Goal: Task Accomplishment & Management: Use online tool/utility

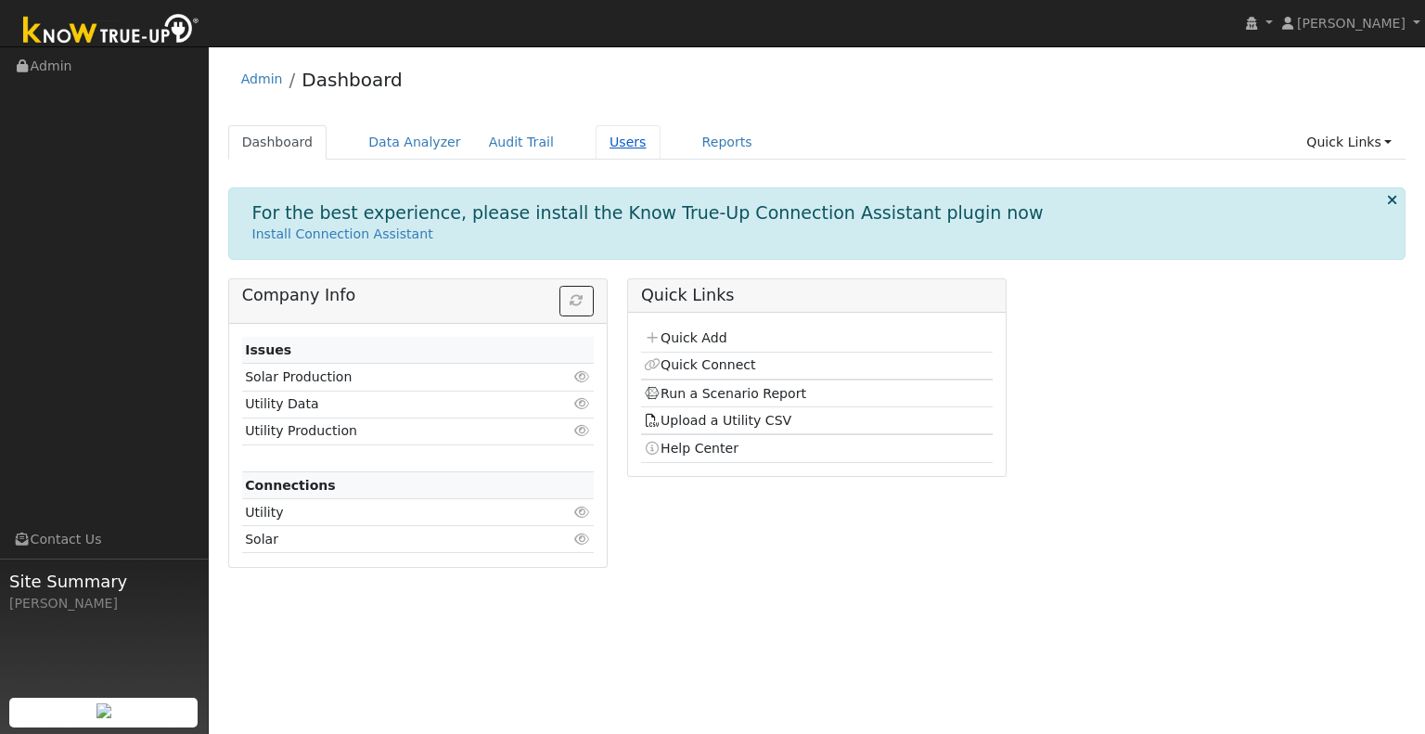
click at [605, 144] on link "Users" at bounding box center [627, 142] width 65 height 34
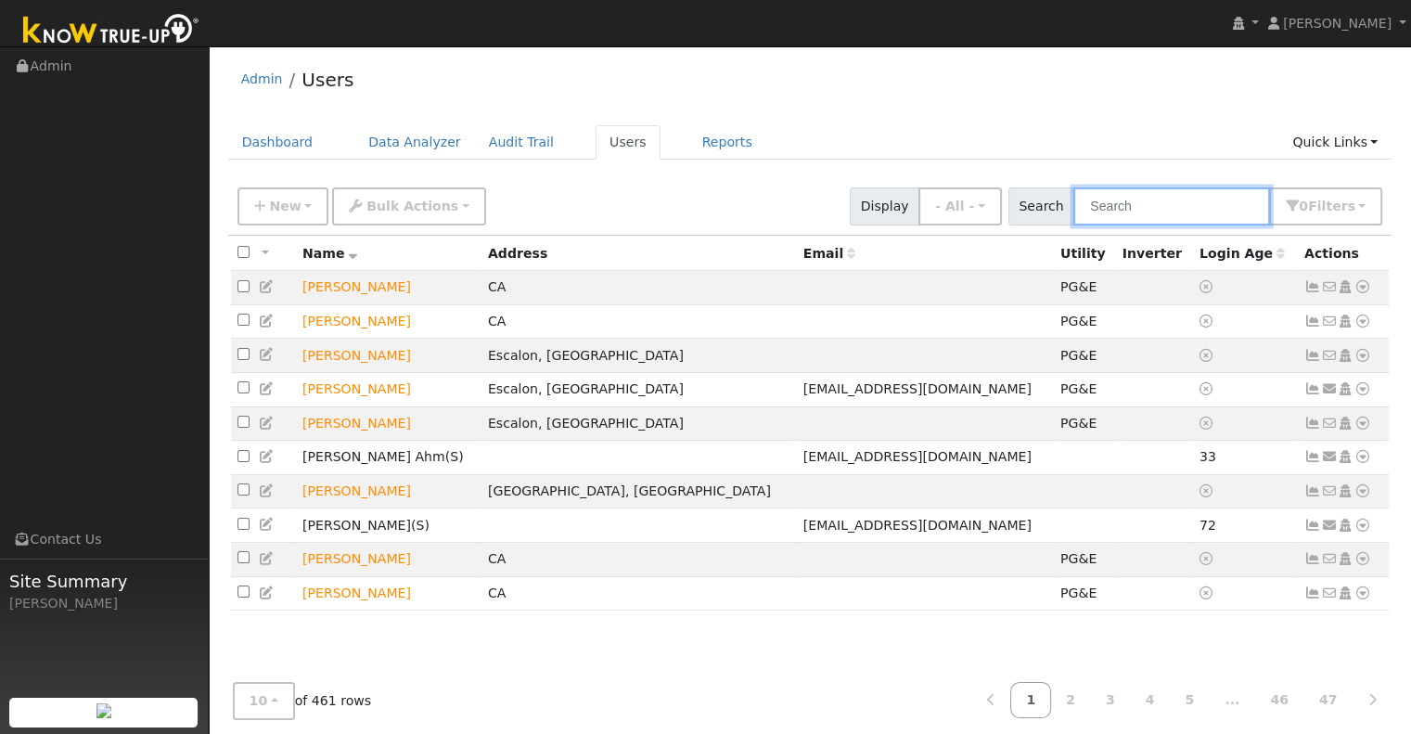
click at [1129, 203] on input "text" at bounding box center [1171, 206] width 197 height 38
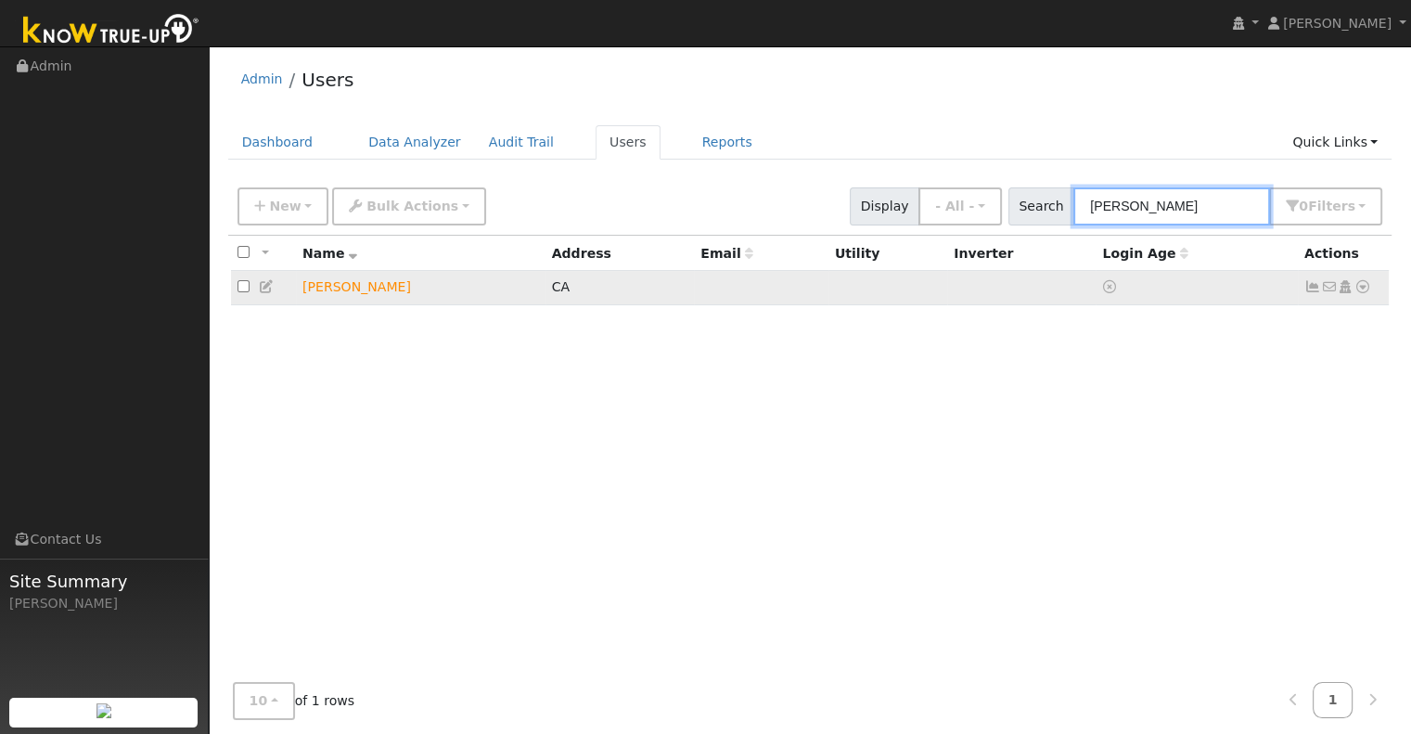
type input "[PERSON_NAME]"
click at [1358, 281] on icon at bounding box center [1362, 286] width 17 height 13
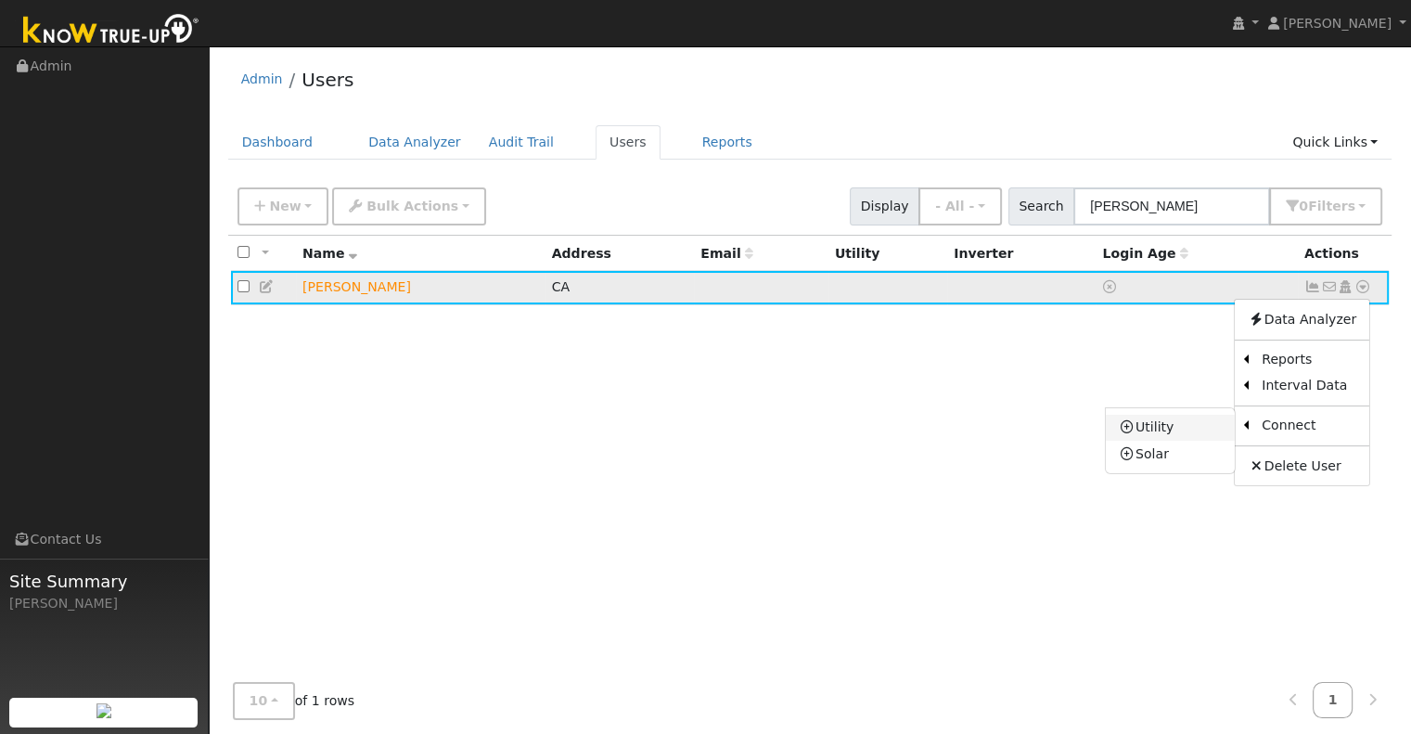
click at [1216, 427] on link "Utility" at bounding box center [1170, 428] width 129 height 26
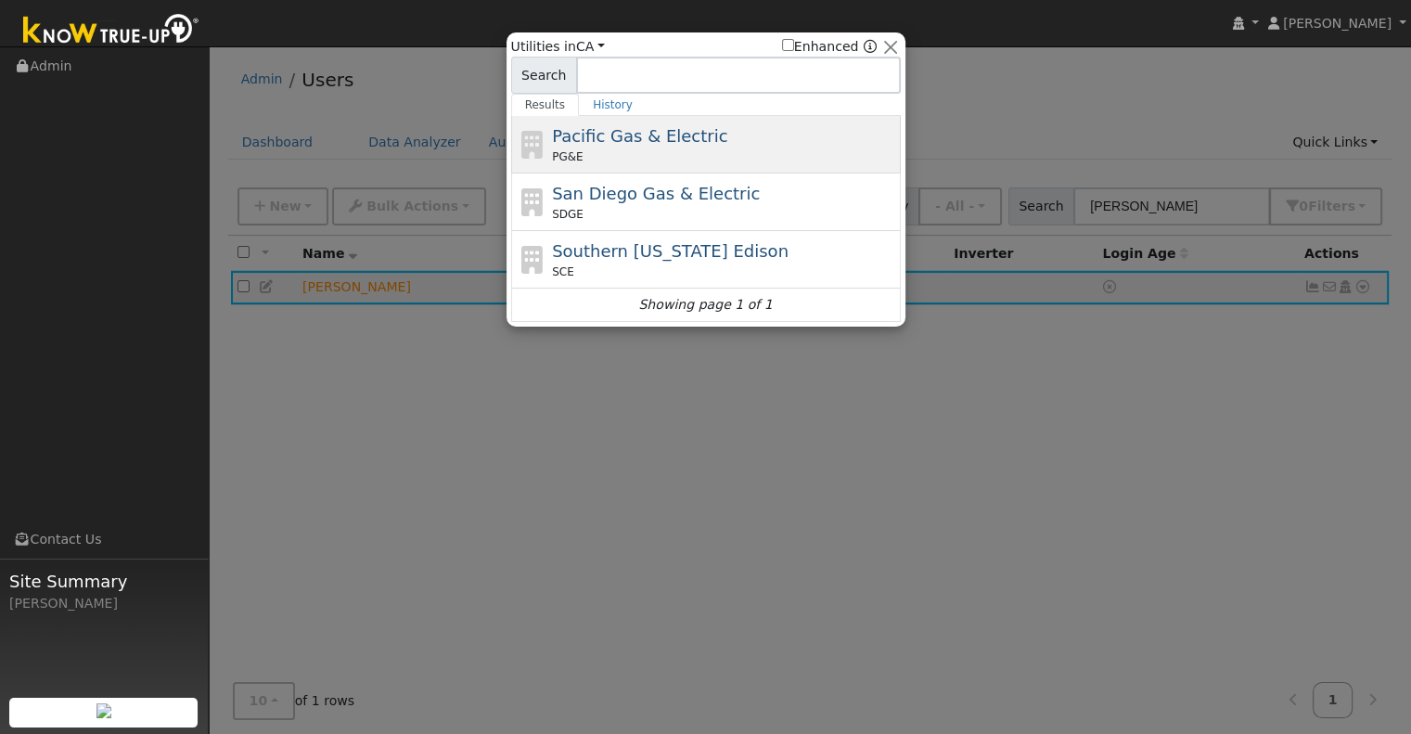
click at [754, 157] on div "PG&E" at bounding box center [724, 156] width 344 height 17
